Goal: Task Accomplishment & Management: Manage account settings

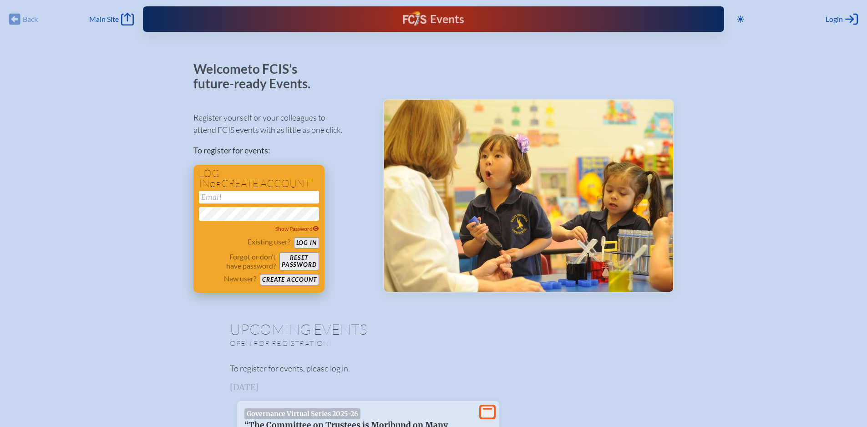
type input "[EMAIL_ADDRESS][DOMAIN_NAME]"
click at [306, 245] on button "Log in" at bounding box center [306, 242] width 25 height 11
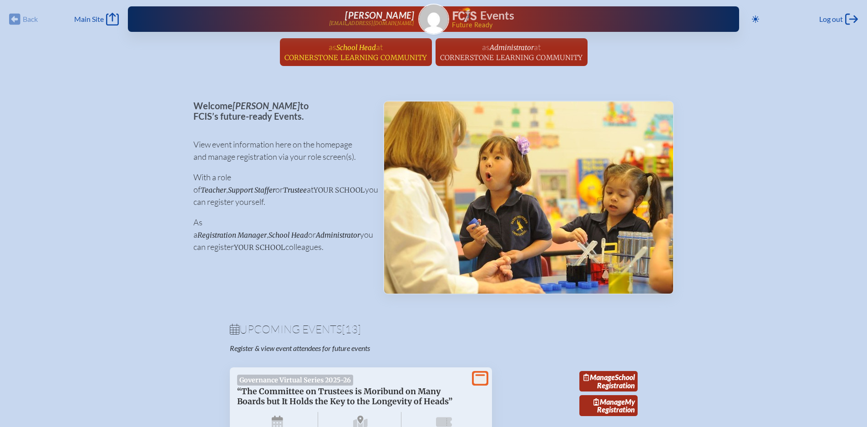
click at [345, 55] on span "Cornerstone Learning Community" at bounding box center [356, 57] width 143 height 9
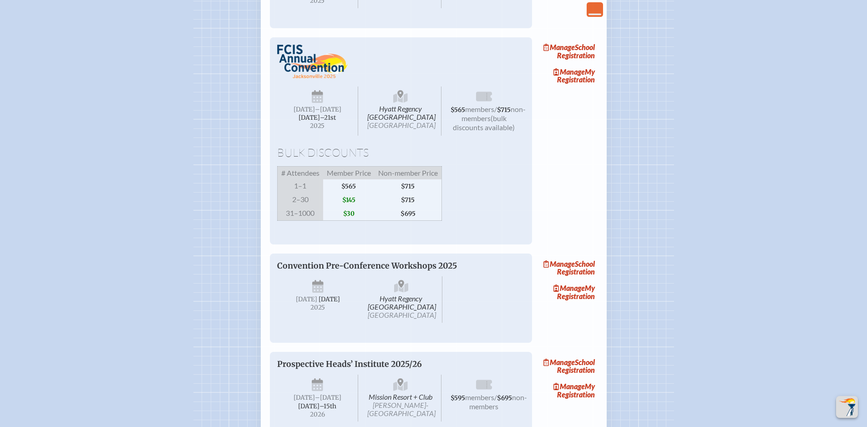
scroll to position [1184, 0]
